Goal: Use online tool/utility: Utilize a website feature to perform a specific function

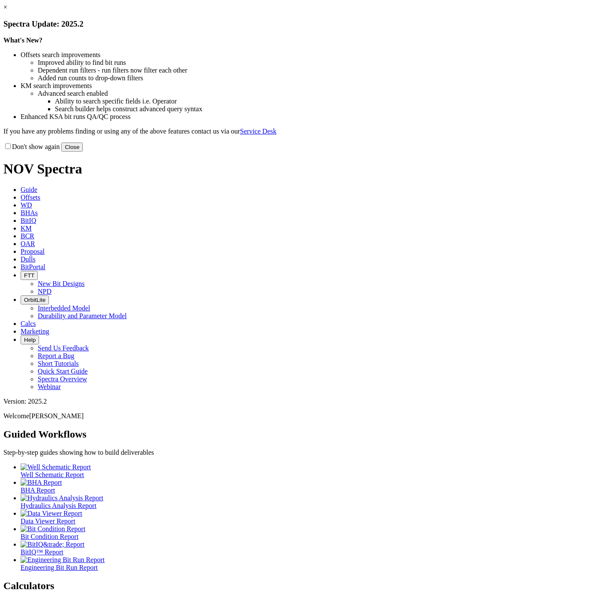
click at [83, 151] on button "Close" at bounding box center [71, 146] width 21 height 9
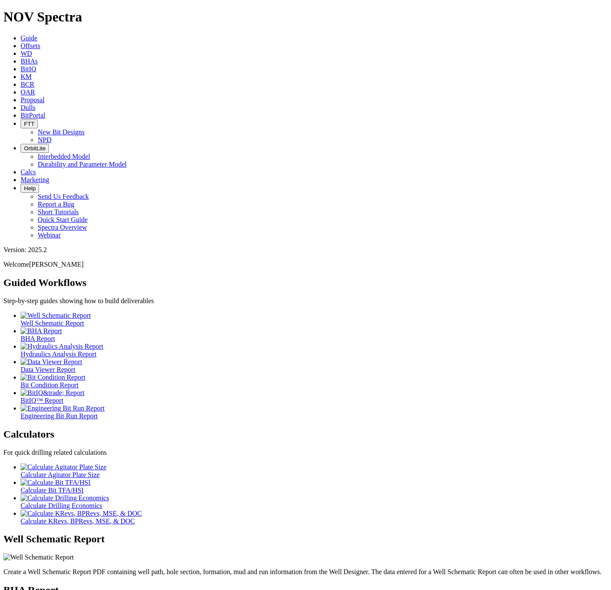
click at [130, 478] on div at bounding box center [314, 482] width 587 height 8
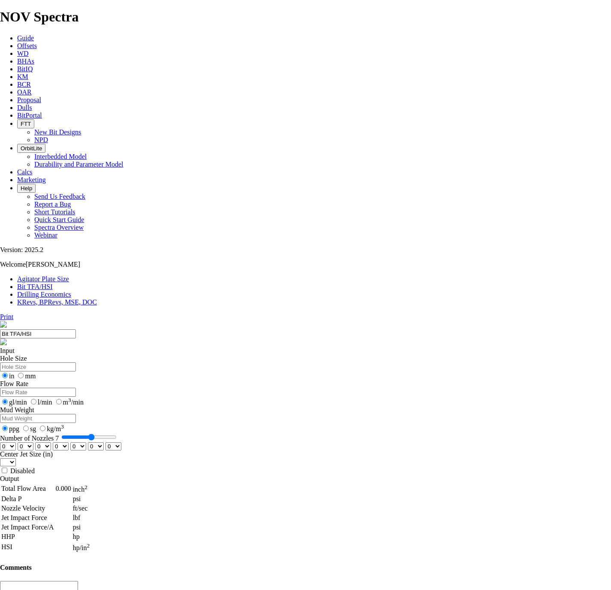
click at [76, 362] on input "Hole Size" at bounding box center [38, 366] width 76 height 9
type input "8.5"
click at [76, 387] on input "Flow Rate" at bounding box center [38, 391] width 76 height 9
type input "7"
type input "600"
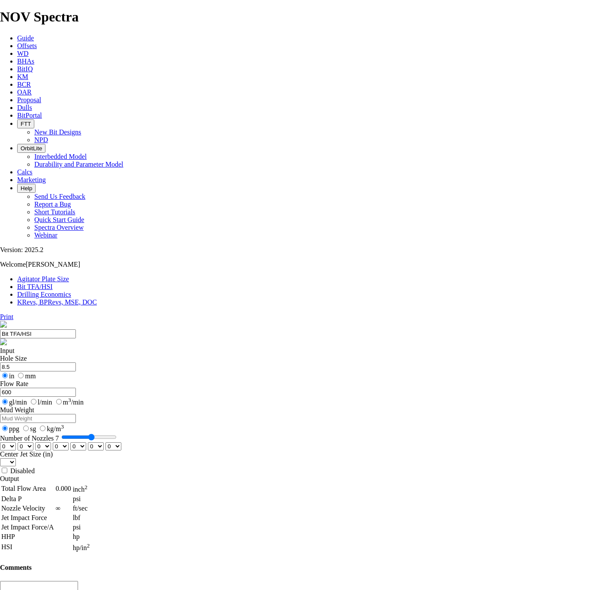
click at [76, 414] on input "Mud Weight" at bounding box center [38, 418] width 76 height 9
type input "11"
drag, startPoint x: 223, startPoint y: 228, endPoint x: 218, endPoint y: 227, distance: 4.8
type input "6"
click at [117, 433] on input "Number of Nozzles 6" at bounding box center [88, 436] width 55 height 7
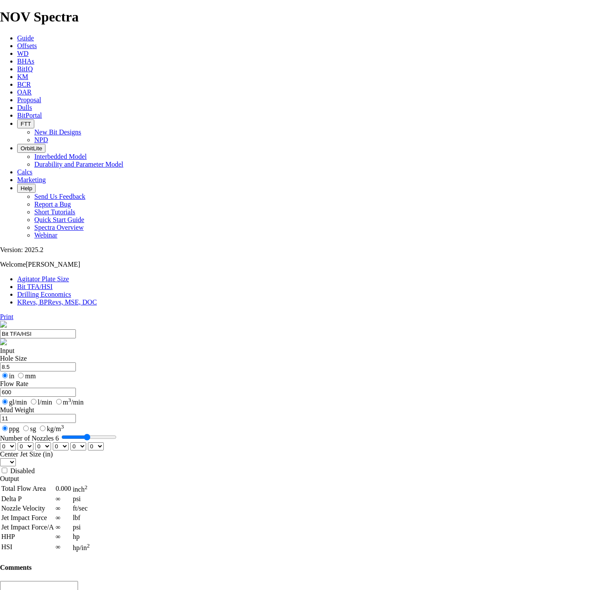
click at [16, 442] on select "0 1 2 3 4 5 6 7 8 9 10 11 12 13 14 15 16 17 18 19 20 21 22 23 24 25 26 27 28 29…" at bounding box center [8, 446] width 16 height 8
select select "number:18"
click at [16, 442] on select "0 1 2 3 4 5 6 7 8 9 10 11 12 13 14 15 16 17 18 19 20 21 22 23 24 25 26 27 28 29…" at bounding box center [8, 446] width 16 height 8
select select "number:18"
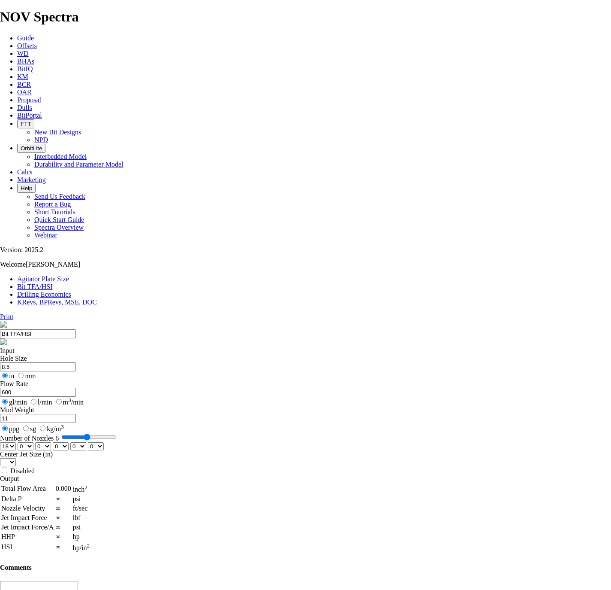
select select "number:18"
